Goal: Information Seeking & Learning: Learn about a topic

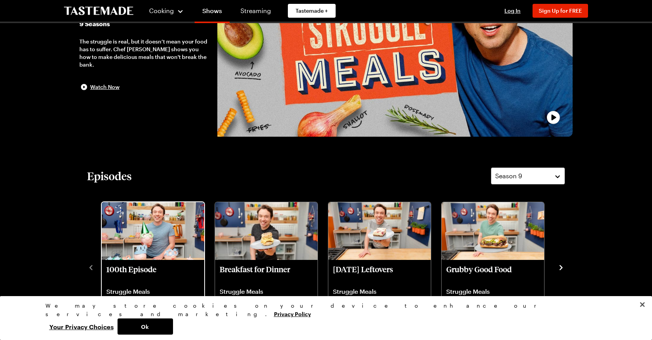
scroll to position [193, 0]
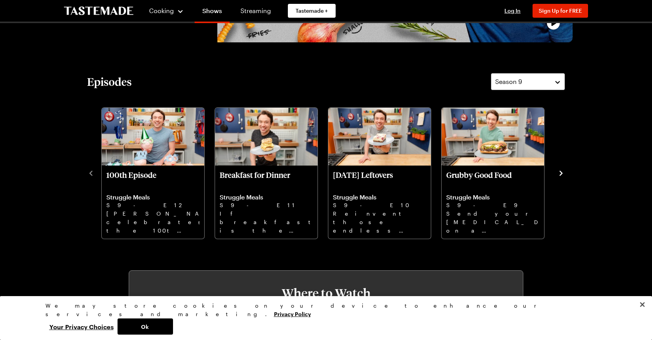
click at [561, 173] on icon "navigate to next item" at bounding box center [560, 173] width 3 height 5
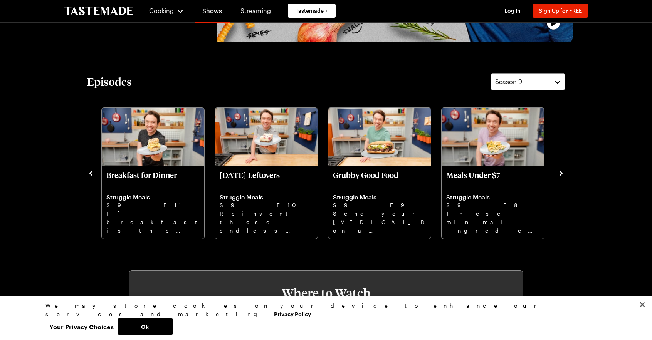
click at [561, 174] on icon "navigate to next item" at bounding box center [560, 173] width 3 height 5
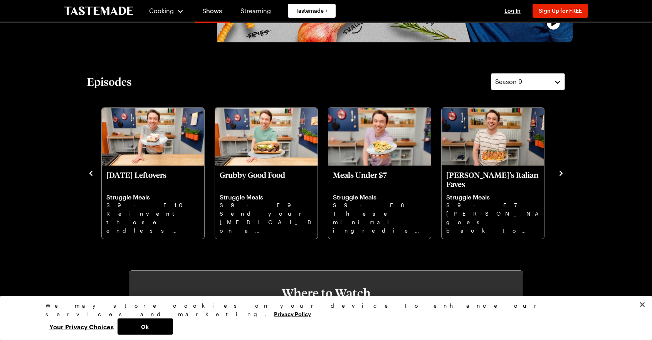
click at [561, 174] on icon "navigate to next item" at bounding box center [560, 173] width 3 height 5
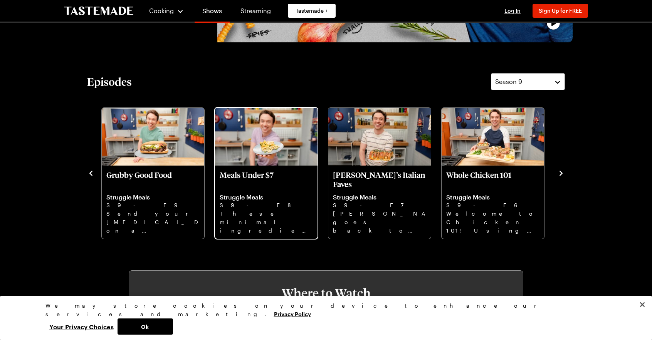
click at [253, 210] on p "These minimal ingredient recipes are the keys to creating filling, flavorful me…" at bounding box center [266, 222] width 93 height 25
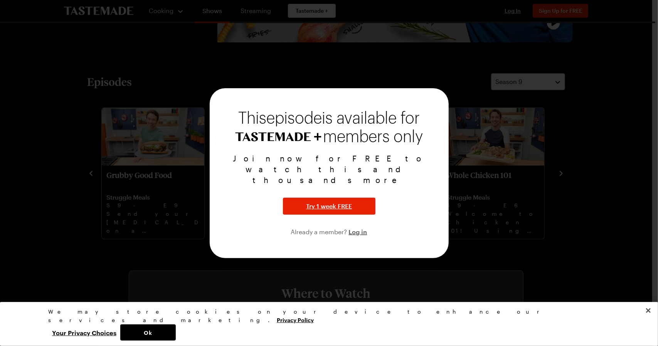
click at [617, 138] on div at bounding box center [329, 173] width 658 height 346
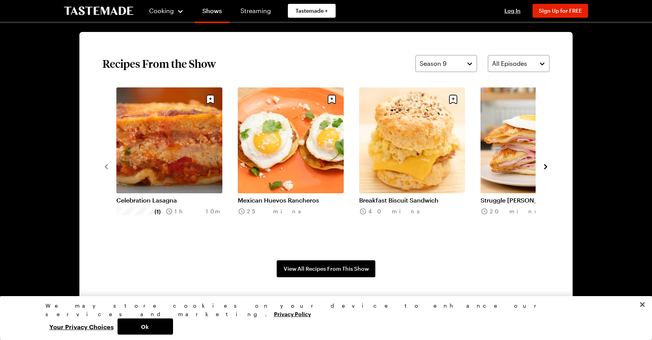
scroll to position [578, 0]
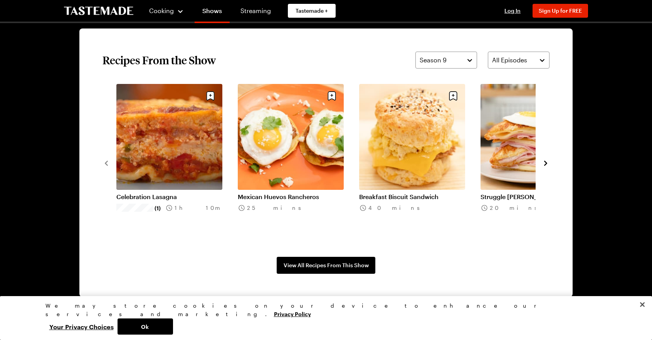
click at [545, 163] on icon "navigate to next item" at bounding box center [546, 163] width 8 height 8
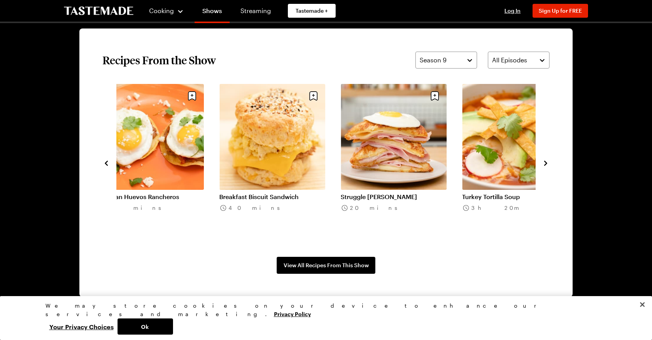
click at [545, 163] on icon "navigate to next item" at bounding box center [546, 163] width 8 height 8
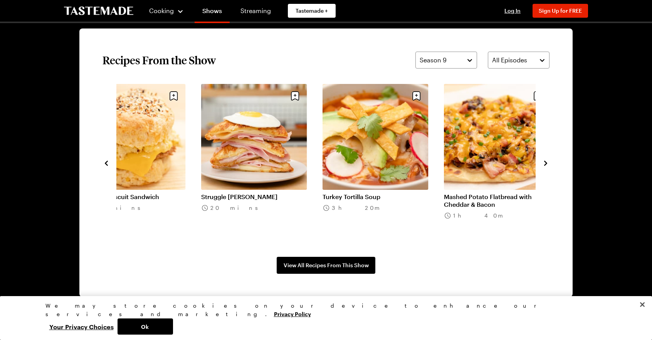
click at [545, 163] on icon "navigate to next item" at bounding box center [546, 163] width 8 height 8
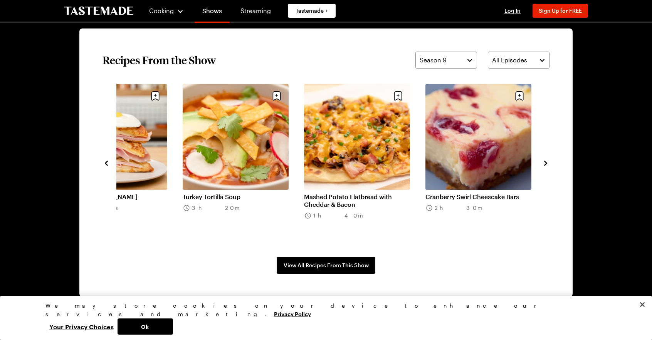
click at [545, 163] on icon "navigate to next item" at bounding box center [546, 163] width 8 height 8
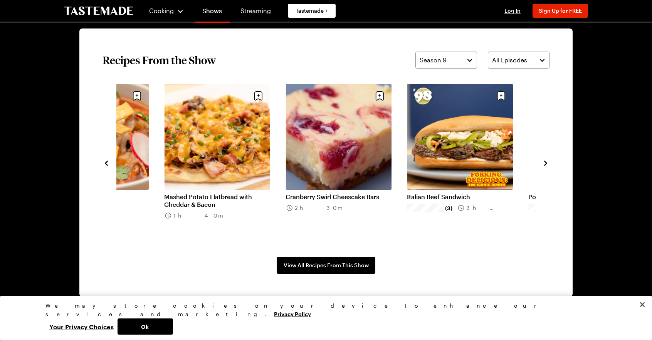
click at [545, 163] on icon "navigate to next item" at bounding box center [546, 163] width 8 height 8
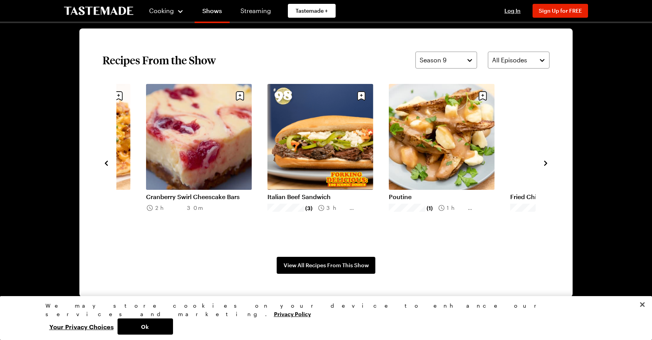
click at [545, 163] on icon "navigate to next item" at bounding box center [546, 163] width 8 height 8
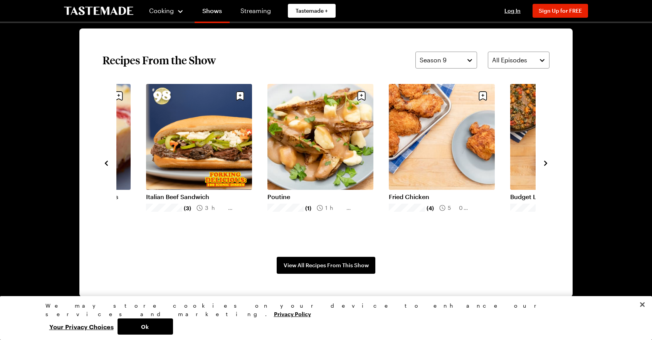
click at [545, 163] on icon "navigate to next item" at bounding box center [546, 163] width 8 height 8
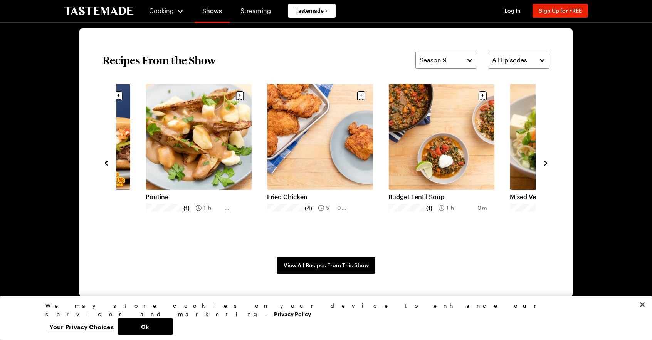
click at [544, 163] on icon "navigate to next item" at bounding box center [546, 163] width 8 height 8
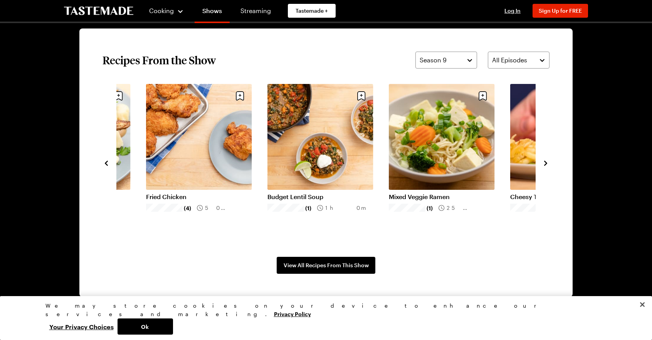
click at [544, 163] on icon "navigate to next item" at bounding box center [546, 163] width 8 height 8
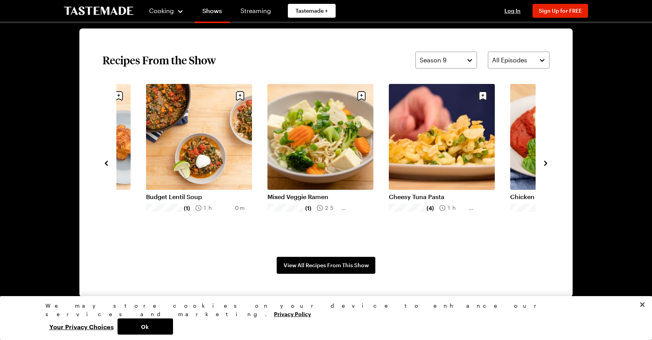
click at [544, 163] on icon "navigate to next item" at bounding box center [546, 163] width 8 height 8
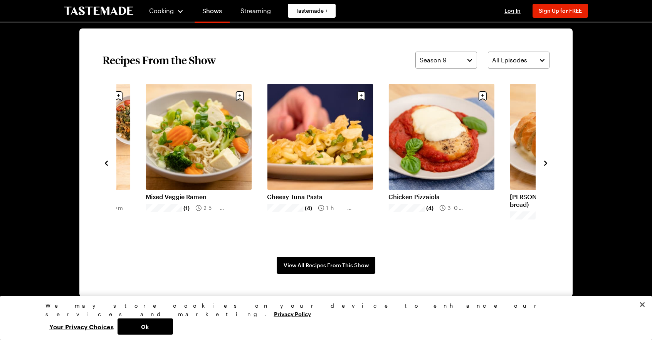
click at [544, 163] on icon "navigate to next item" at bounding box center [546, 163] width 8 height 8
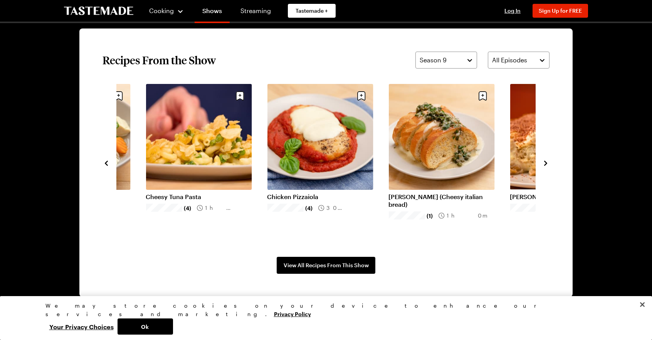
click at [544, 163] on icon "navigate to next item" at bounding box center [546, 163] width 8 height 8
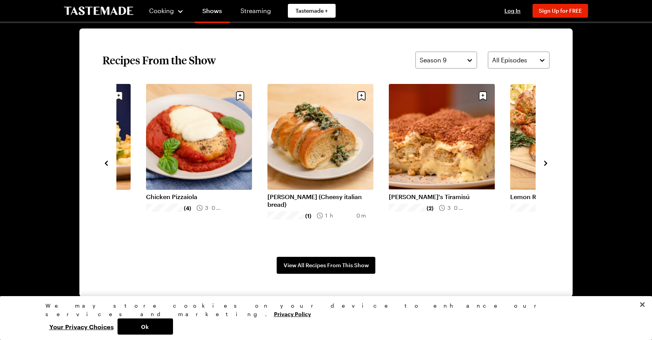
click at [544, 163] on icon "navigate to next item" at bounding box center [546, 163] width 8 height 8
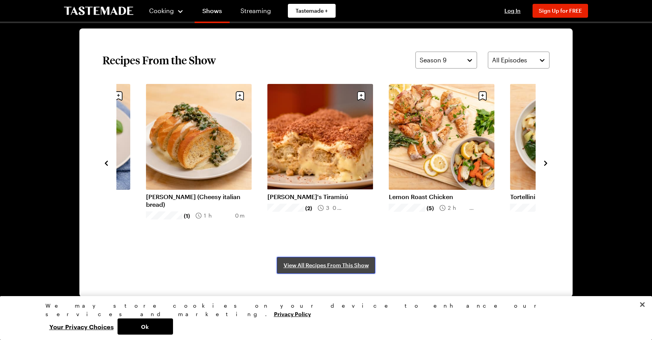
click at [348, 266] on span "View All Recipes From This Show" at bounding box center [326, 266] width 85 height 8
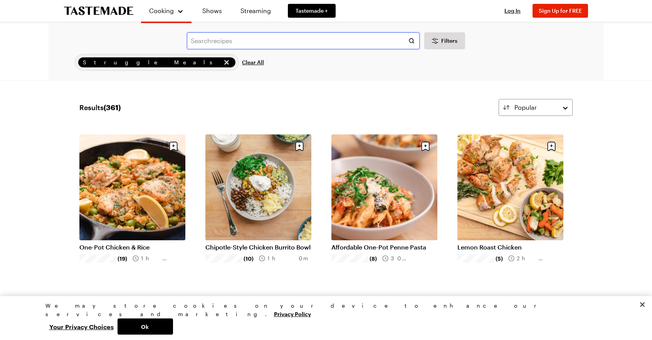
click at [254, 42] on input "text" at bounding box center [303, 40] width 233 height 17
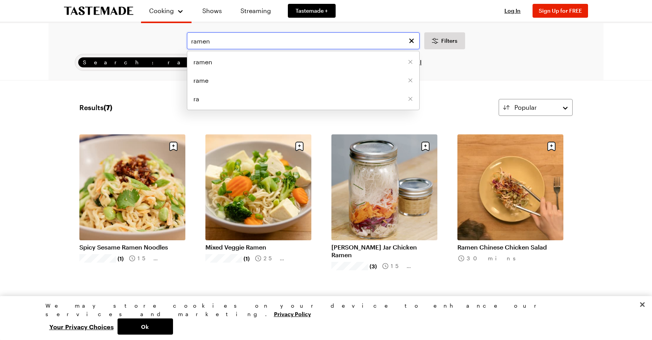
type input "ramen"
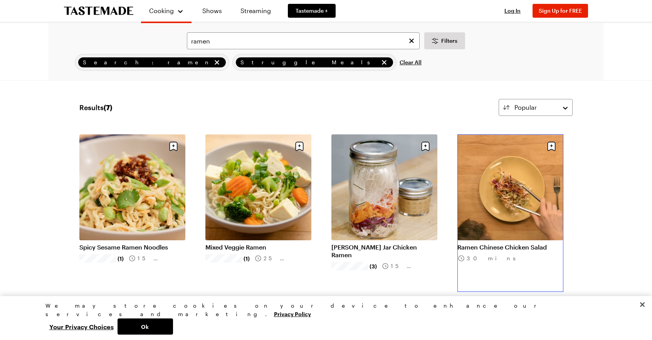
click at [507, 243] on link "Ramen Chinese Chicken Salad" at bounding box center [510, 247] width 106 height 8
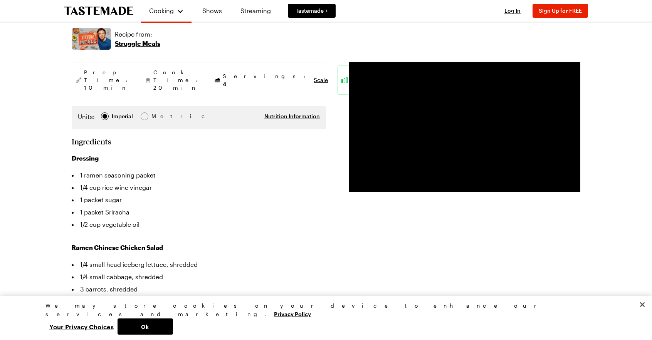
scroll to position [116, 0]
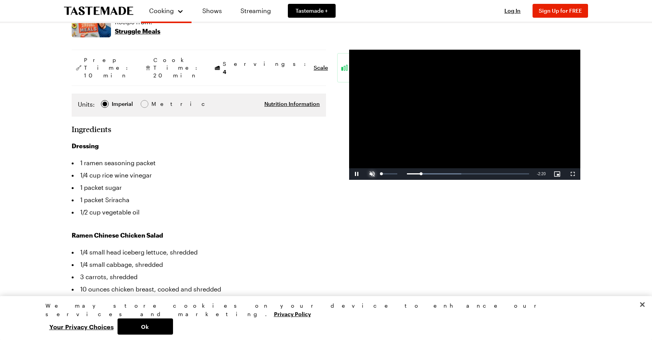
click at [371, 174] on span "Video Player" at bounding box center [371, 174] width 15 height 0
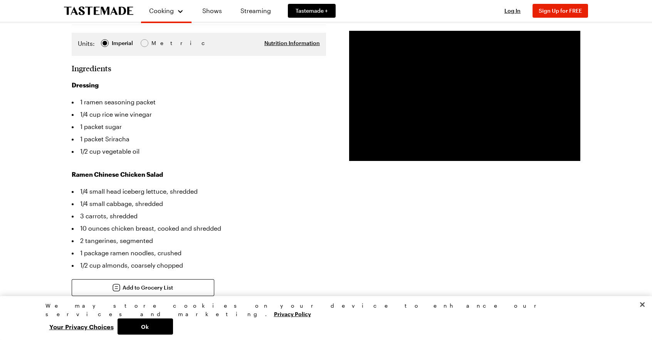
scroll to position [193, 0]
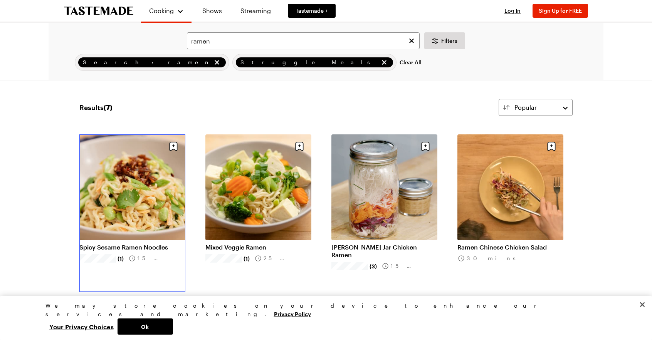
click at [123, 245] on link "Spicy Sesame Ramen Noodles" at bounding box center [132, 247] width 106 height 8
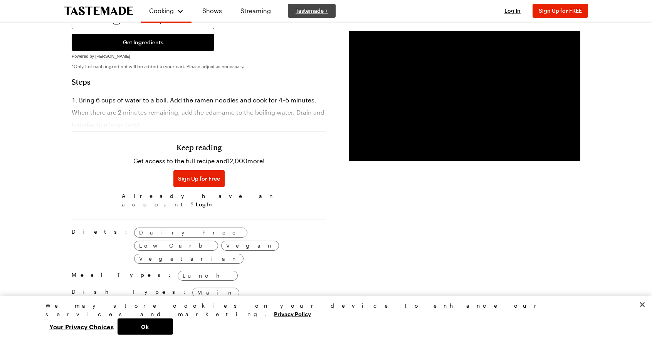
scroll to position [424, 0]
